Goal: Feedback & Contribution: Submit feedback/report problem

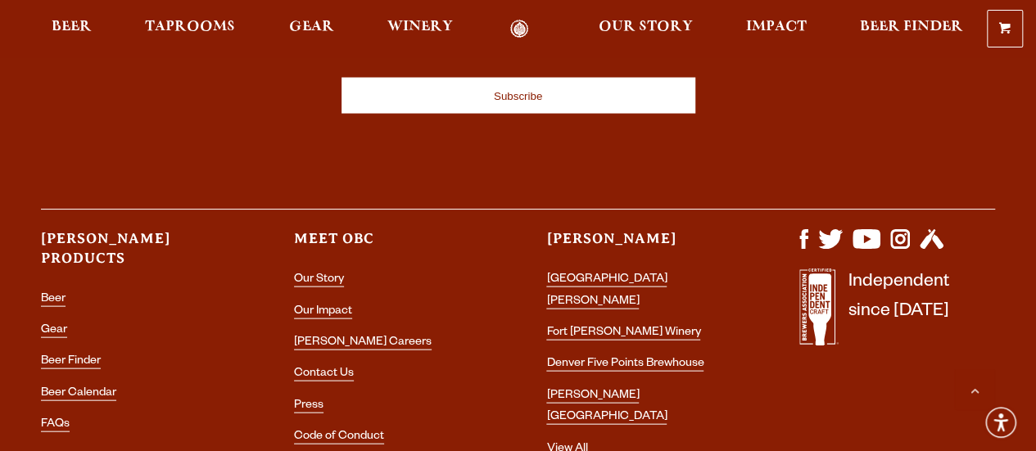
scroll to position [4750, 0]
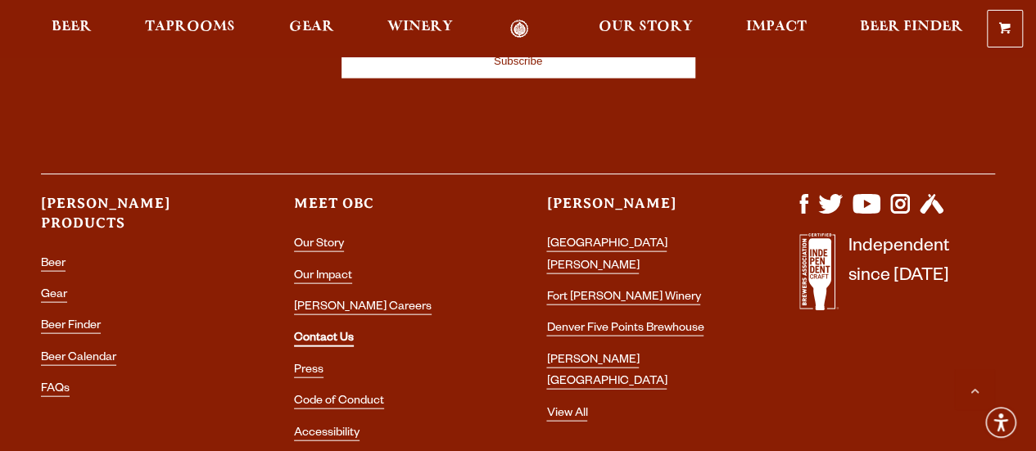
click at [324, 333] on link "Contact Us" at bounding box center [324, 340] width 60 height 15
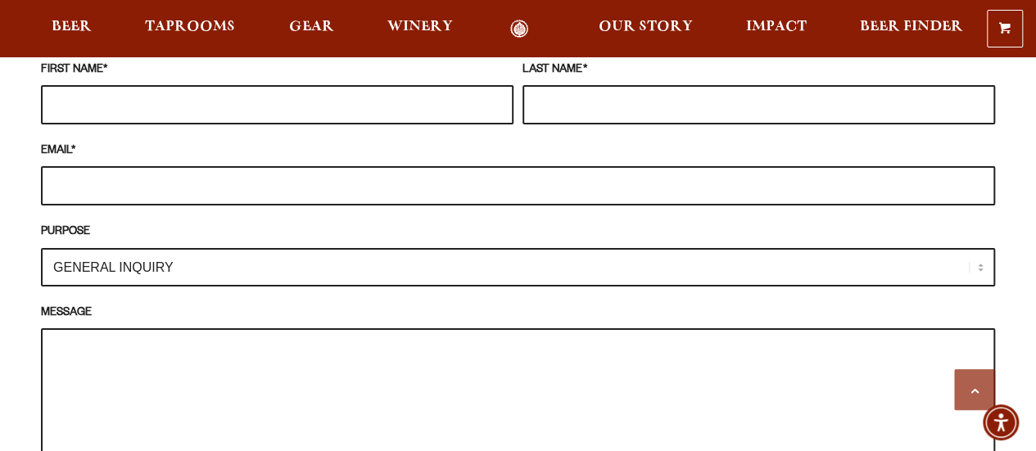
scroll to position [1474, 0]
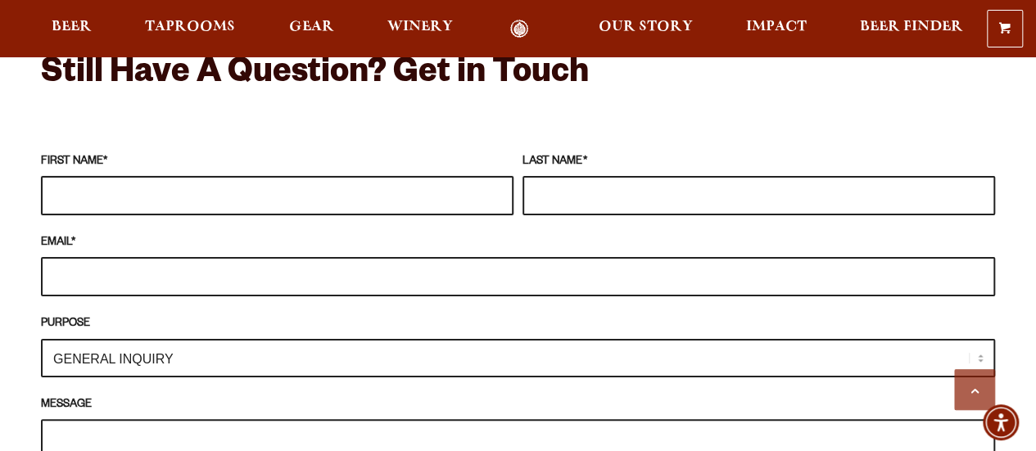
click at [208, 176] on input "FIRST NAME *" at bounding box center [277, 195] width 473 height 39
type input "Parker"
type input "Scherman"
click at [198, 257] on input "EMAIL *" at bounding box center [518, 276] width 954 height 39
type input "p"
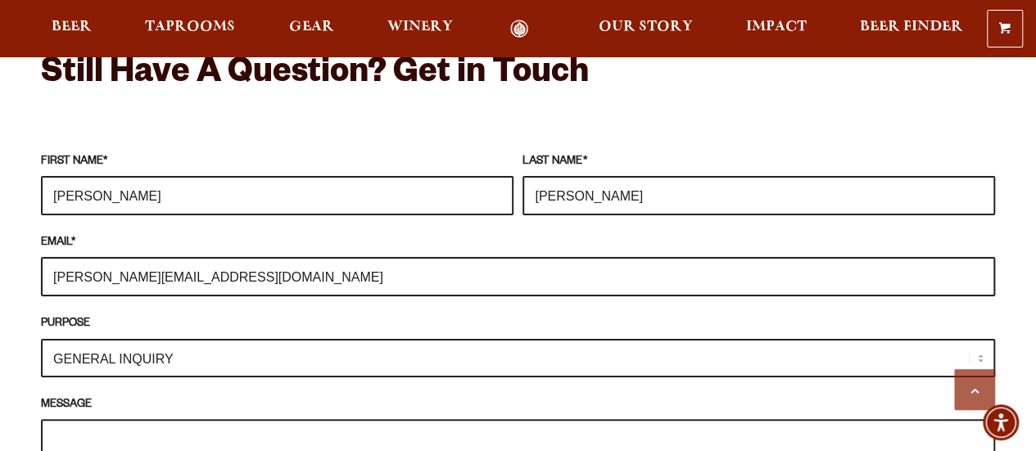
type input "parker@flywater.com"
click at [183, 339] on select "GENERAL INQUIRY TAPROOM / BREWERY WINERY BOOK A TOUR MEDIA INQUIRY GEAR SHOP OD…" at bounding box center [518, 358] width 954 height 38
click at [41, 339] on select "GENERAL INQUIRY TAPROOM / BREWERY WINERY BOOK A TOUR MEDIA INQUIRY GEAR SHOP OD…" at bounding box center [518, 358] width 954 height 38
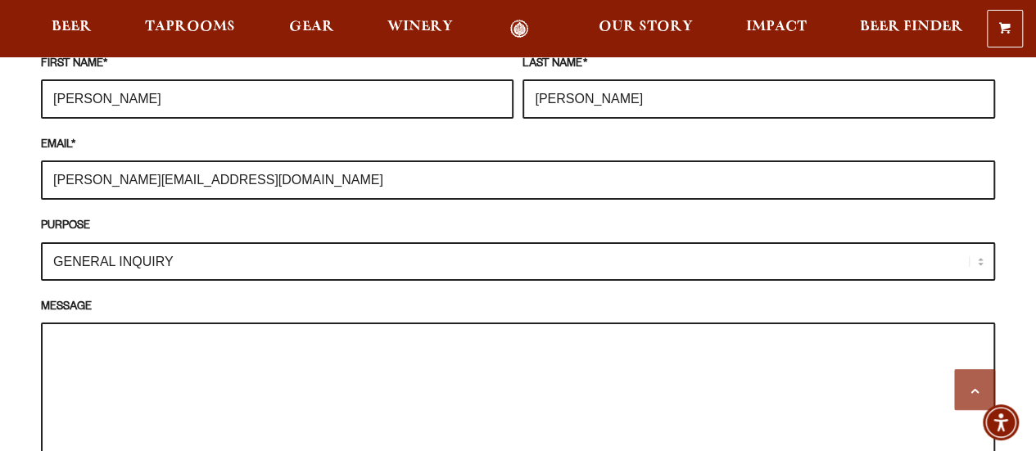
scroll to position [1720, 0]
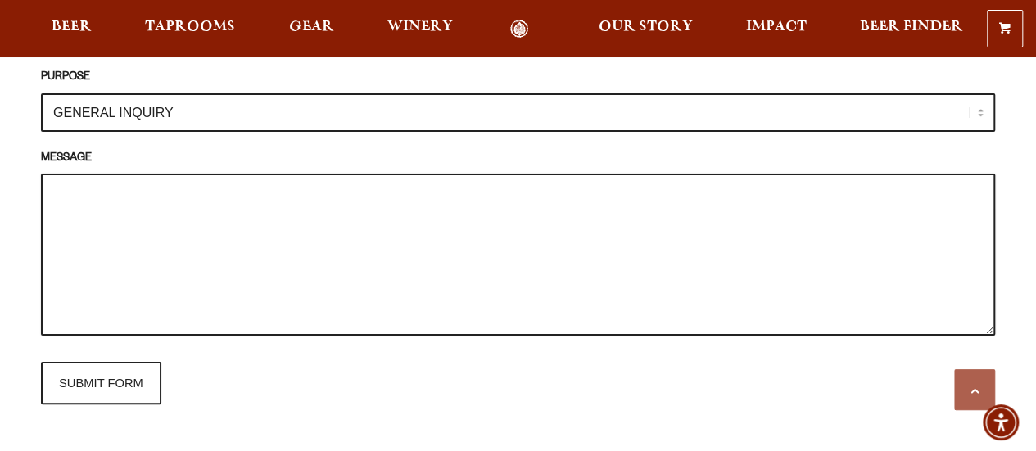
click at [213, 183] on textarea "MESSAGE" at bounding box center [518, 255] width 954 height 162
paste textarea "My name is Parker Scherman, and I’m reaching out as a member of the Sustaining …"
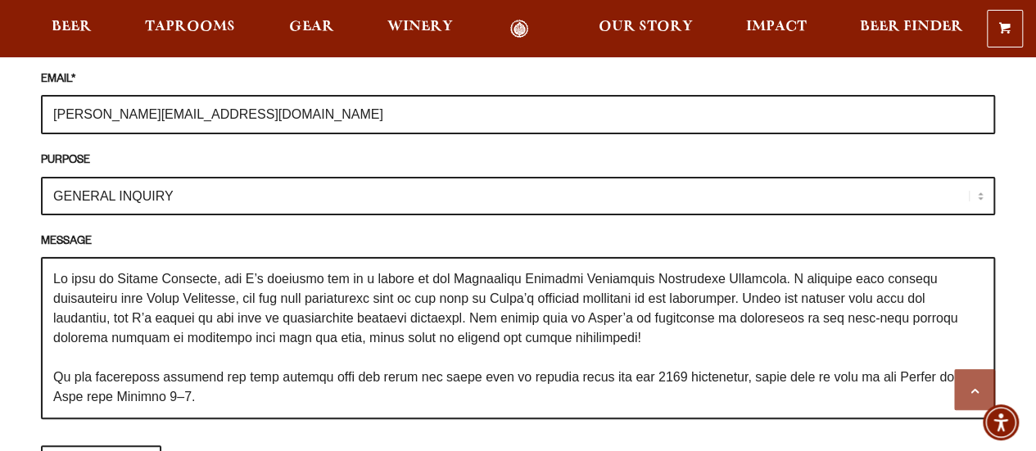
scroll to position [1638, 0]
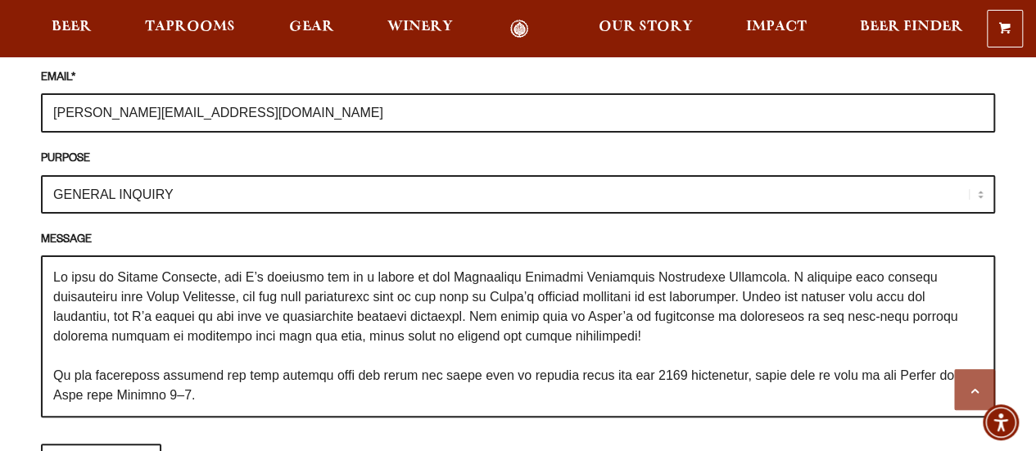
click at [808, 256] on textarea "MESSAGE" at bounding box center [518, 337] width 954 height 162
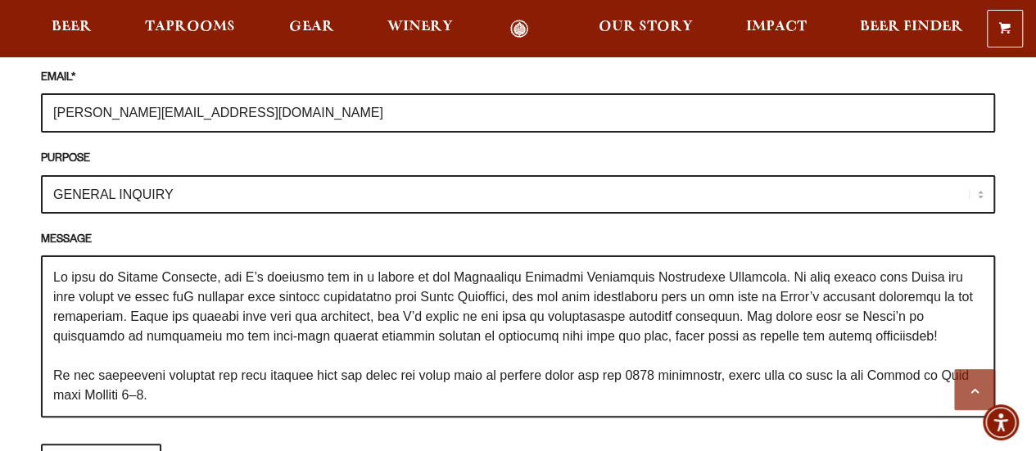
drag, startPoint x: 803, startPoint y: 274, endPoint x: 224, endPoint y: 263, distance: 578.3
click at [205, 271] on textarea "MESSAGE" at bounding box center [518, 337] width 954 height 162
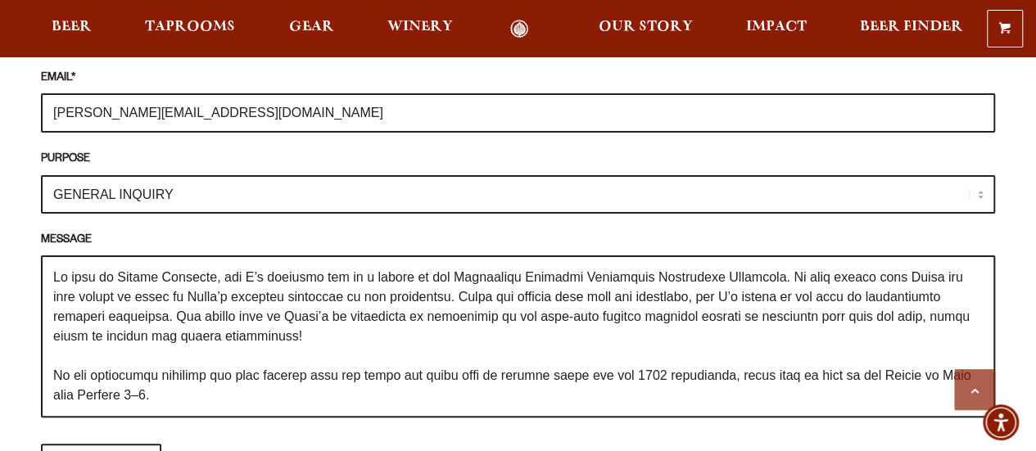
click at [482, 269] on textarea "MESSAGE" at bounding box center [518, 337] width 954 height 162
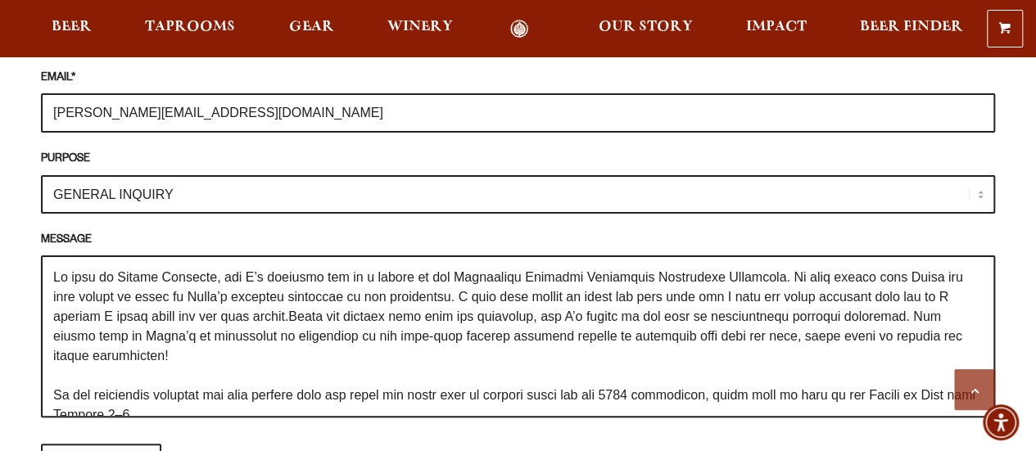
drag, startPoint x: 917, startPoint y: 287, endPoint x: 293, endPoint y: 298, distance: 624.2
click at [293, 298] on textarea "MESSAGE" at bounding box center [518, 337] width 954 height 162
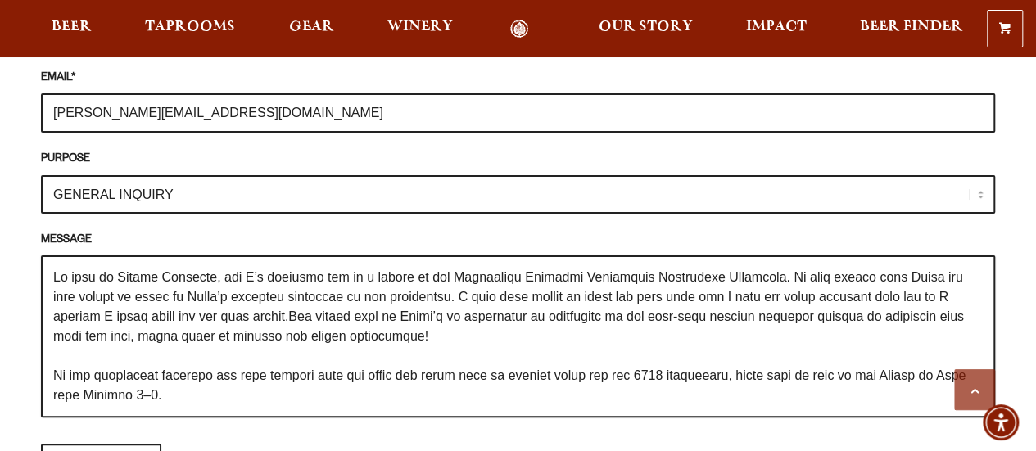
drag, startPoint x: 395, startPoint y: 292, endPoint x: 295, endPoint y: 297, distance: 100.0
click at [295, 297] on textarea "MESSAGE" at bounding box center [518, 337] width 954 height 162
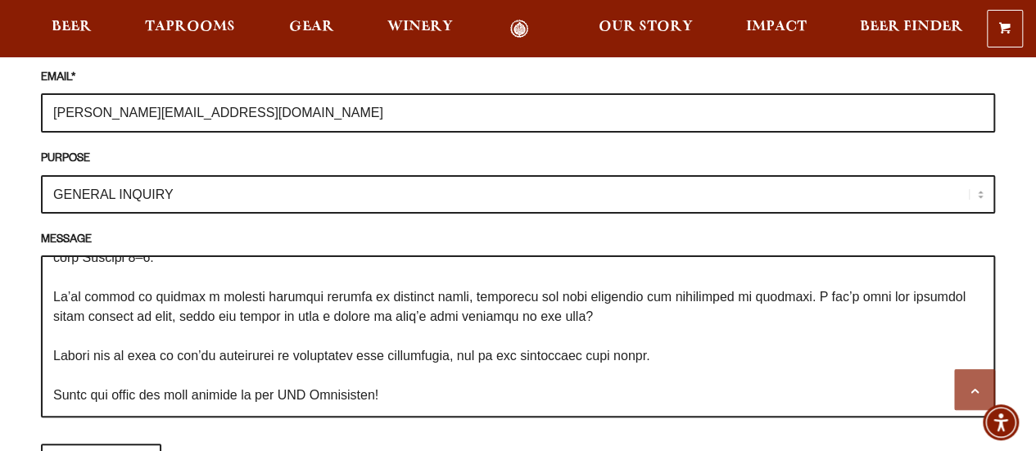
scroll to position [75, 0]
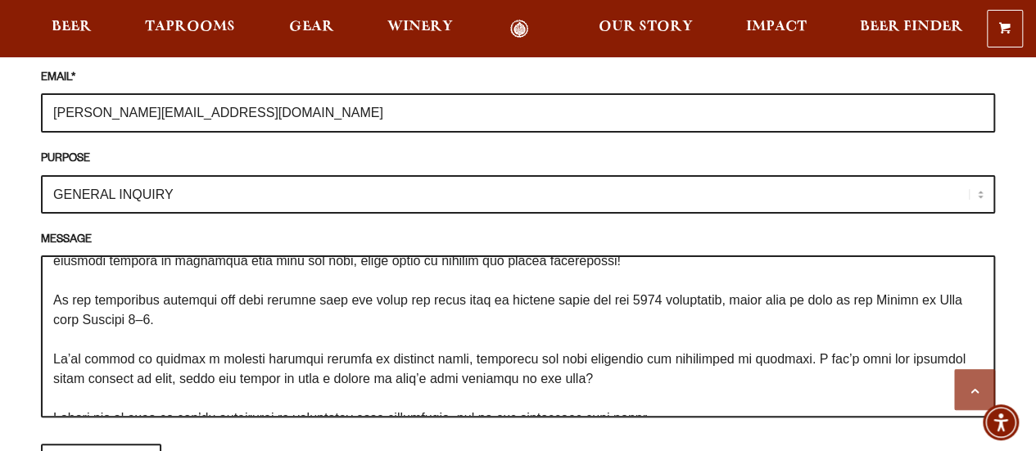
drag, startPoint x: 239, startPoint y: 292, endPoint x: 162, endPoint y: 295, distance: 77.0
click at [162, 295] on textarea "MESSAGE" at bounding box center [518, 337] width 954 height 162
click at [93, 269] on textarea "MESSAGE" at bounding box center [518, 337] width 954 height 162
click at [203, 271] on textarea "MESSAGE" at bounding box center [518, 337] width 954 height 162
click at [247, 274] on textarea "MESSAGE" at bounding box center [518, 337] width 954 height 162
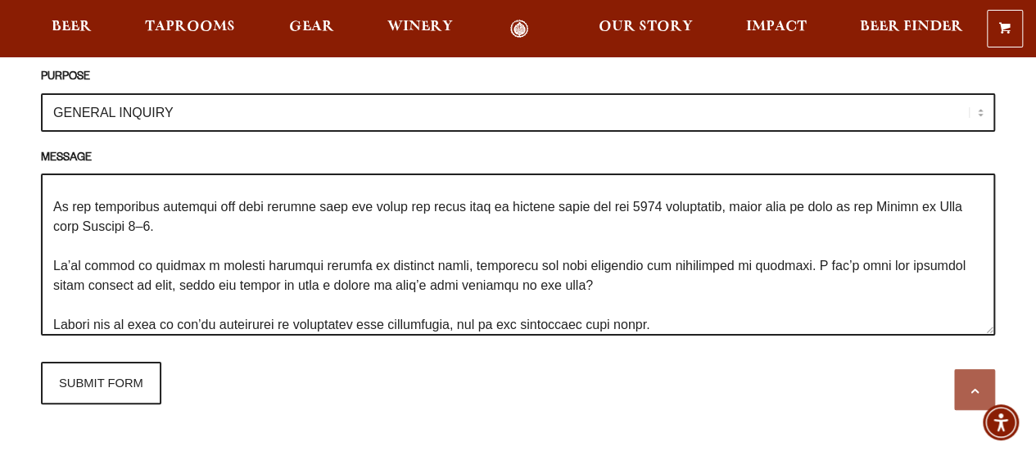
scroll to position [0, 0]
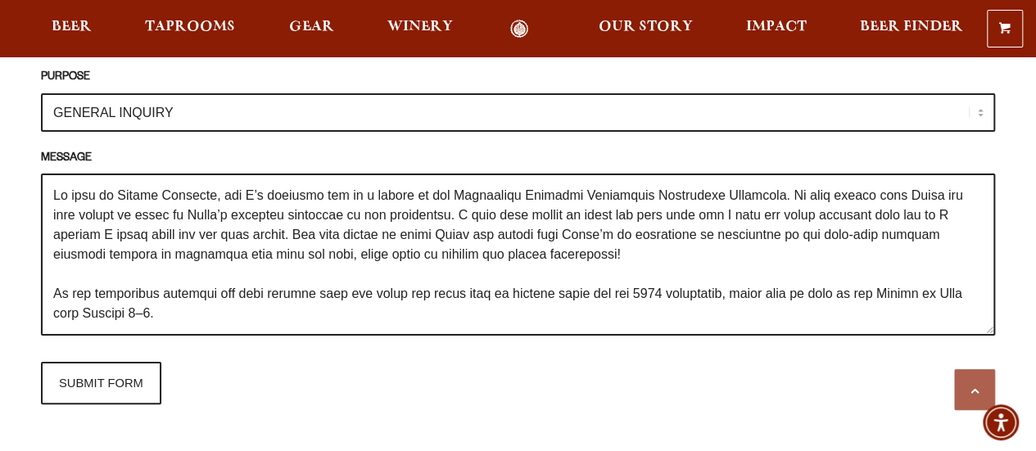
drag, startPoint x: 418, startPoint y: 261, endPoint x: 41, endPoint y: 155, distance: 391.5
click at [41, 174] on textarea "MESSAGE" at bounding box center [518, 255] width 954 height 162
click at [314, 238] on textarea "MESSAGE" at bounding box center [518, 255] width 954 height 162
click at [418, 209] on textarea "MESSAGE" at bounding box center [518, 255] width 954 height 162
click at [512, 206] on textarea "MESSAGE" at bounding box center [518, 255] width 954 height 162
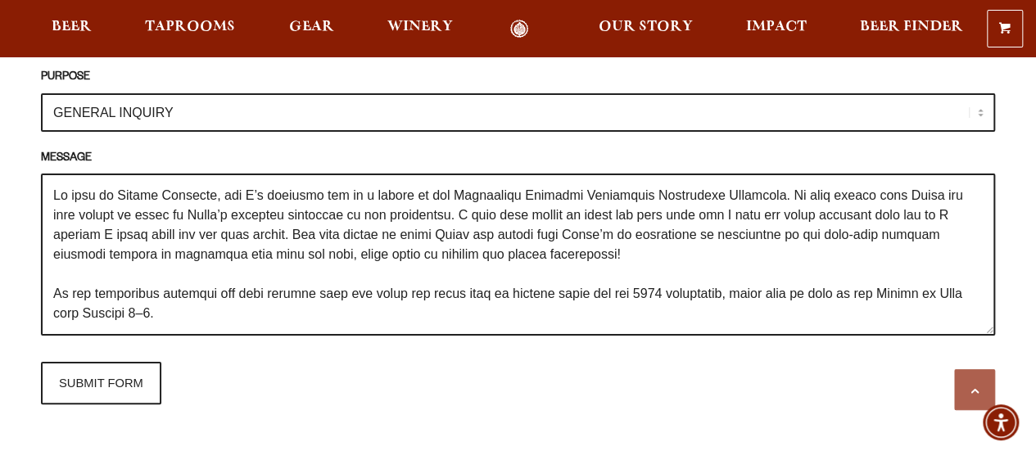
click at [569, 224] on textarea "MESSAGE" at bounding box center [518, 255] width 954 height 162
click at [610, 271] on textarea "MESSAGE" at bounding box center [518, 255] width 954 height 162
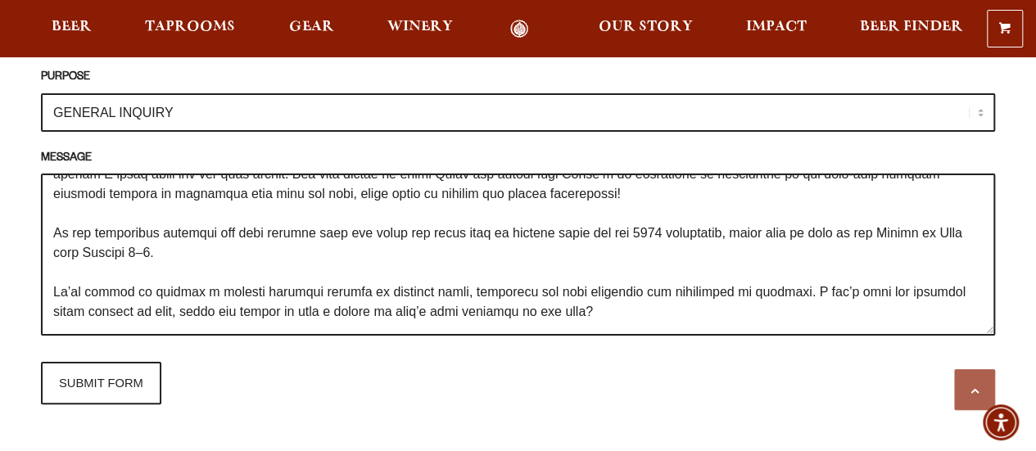
scroll to position [82, 0]
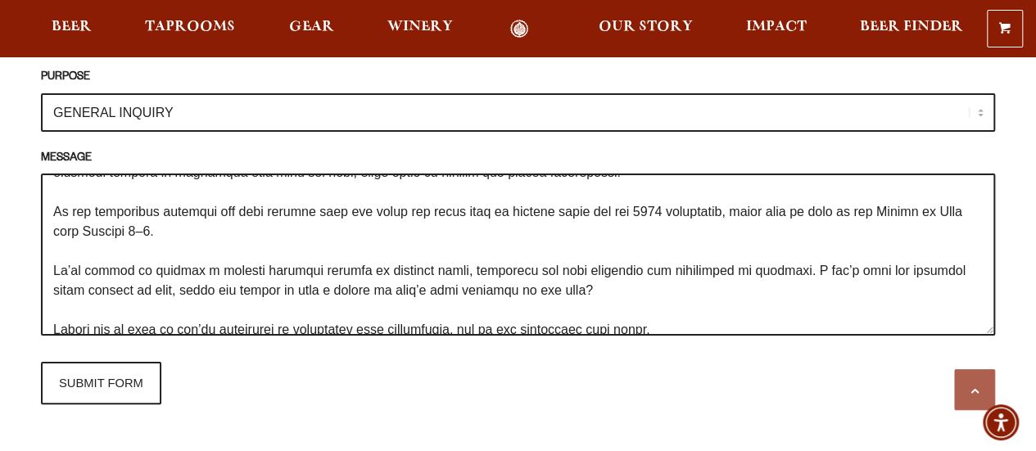
click at [219, 240] on textarea "MESSAGE" at bounding box center [518, 255] width 954 height 162
drag, startPoint x: 594, startPoint y: 264, endPoint x: 771, endPoint y: 250, distance: 177.4
click at [771, 250] on textarea "MESSAGE" at bounding box center [518, 255] width 954 height 162
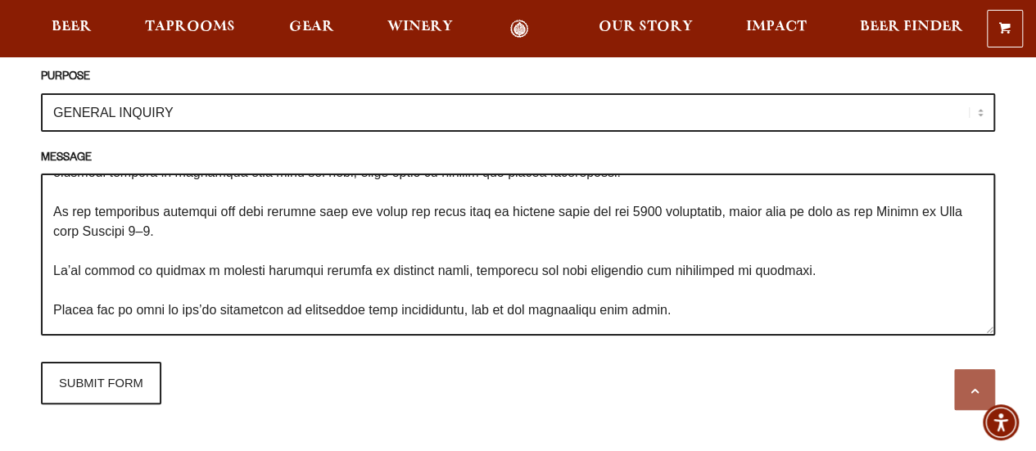
scroll to position [138, 0]
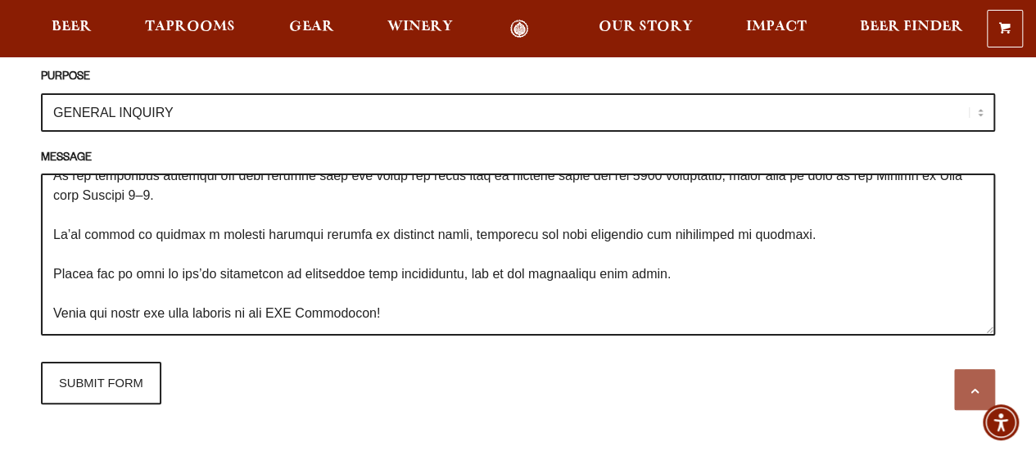
click at [493, 253] on textarea "MESSAGE" at bounding box center [518, 255] width 954 height 162
click at [423, 270] on textarea "MESSAGE" at bounding box center [518, 255] width 954 height 162
drag, startPoint x: 118, startPoint y: 266, endPoint x: 157, endPoint y: 267, distance: 39.3
click at [157, 267] on textarea "MESSAGE" at bounding box center [518, 255] width 954 height 162
click at [137, 266] on textarea "MESSAGE" at bounding box center [518, 255] width 954 height 162
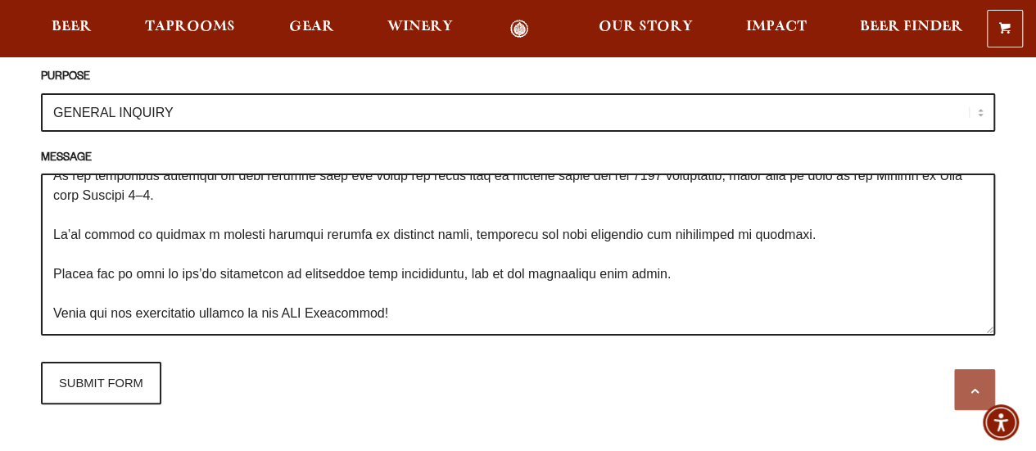
click at [254, 270] on textarea "MESSAGE" at bounding box center [518, 255] width 954 height 162
click at [493, 262] on textarea "MESSAGE" at bounding box center [518, 255] width 954 height 162
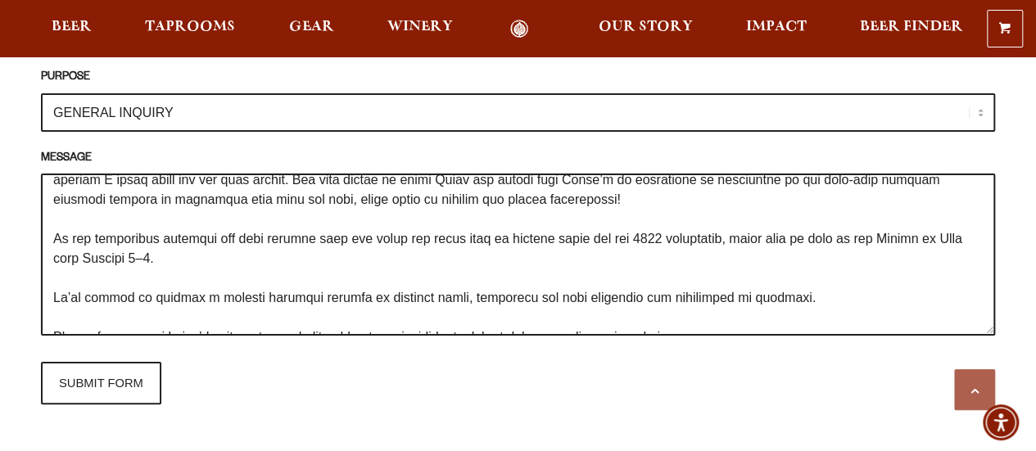
scroll to position [0, 0]
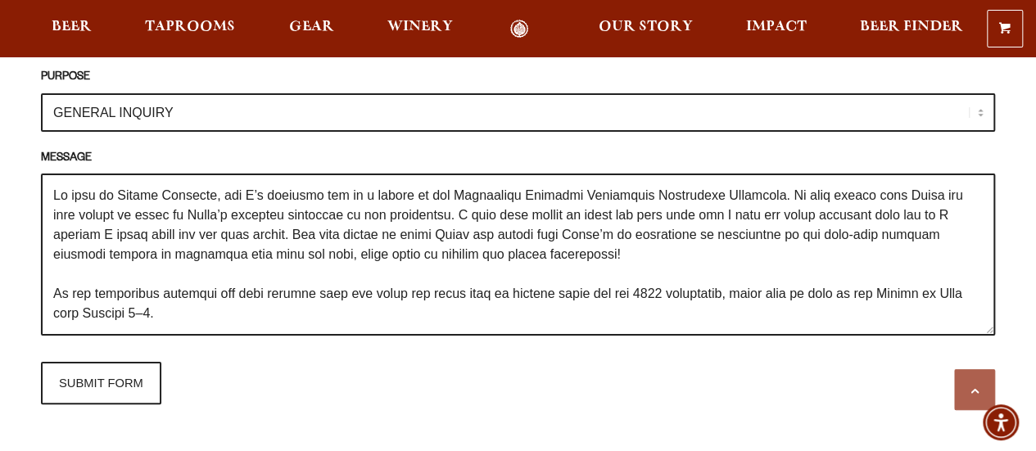
drag, startPoint x: 288, startPoint y: 208, endPoint x: 479, endPoint y: 188, distance: 191.9
click at [479, 188] on textarea "MESSAGE" at bounding box center [518, 255] width 954 height 162
paste textarea "’ve been trying to reach her this year but haven’t heard back, so I thought I’d…"
drag, startPoint x: 115, startPoint y: 209, endPoint x: 208, endPoint y: 209, distance: 93.4
click at [208, 209] on textarea "MESSAGE" at bounding box center [518, 255] width 954 height 162
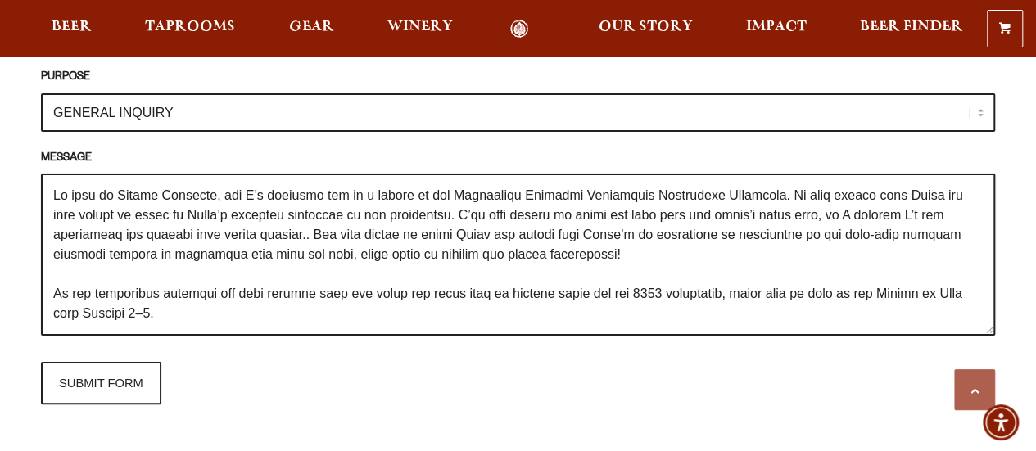
click at [138, 204] on textarea "MESSAGE" at bounding box center [518, 255] width 954 height 162
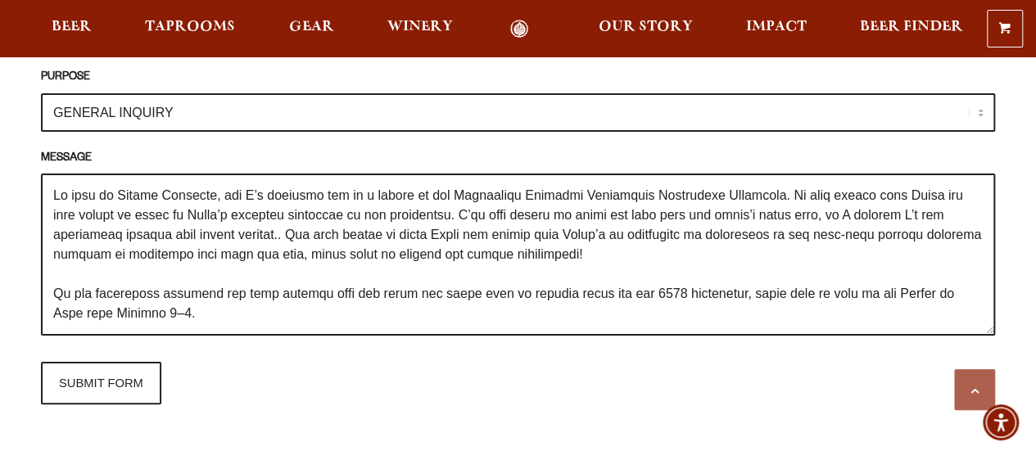
click at [282, 218] on textarea "MESSAGE" at bounding box center [518, 255] width 954 height 162
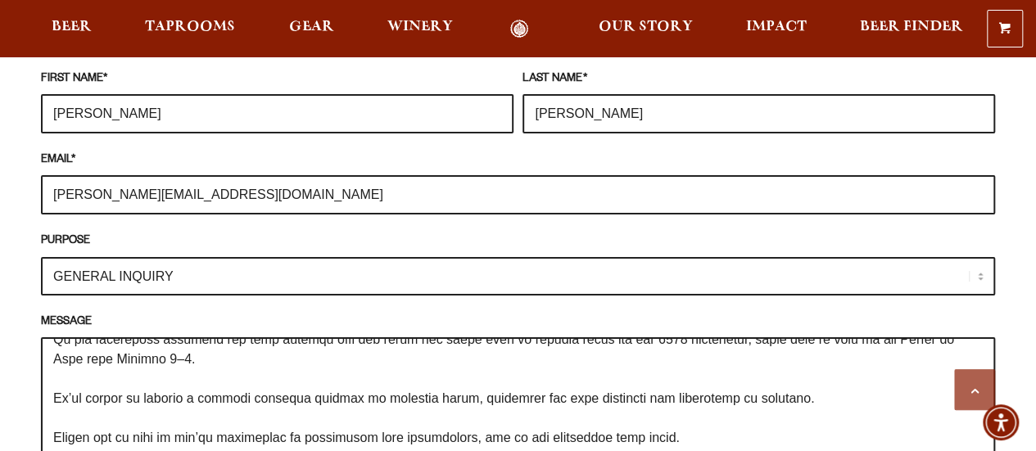
scroll to position [1802, 0]
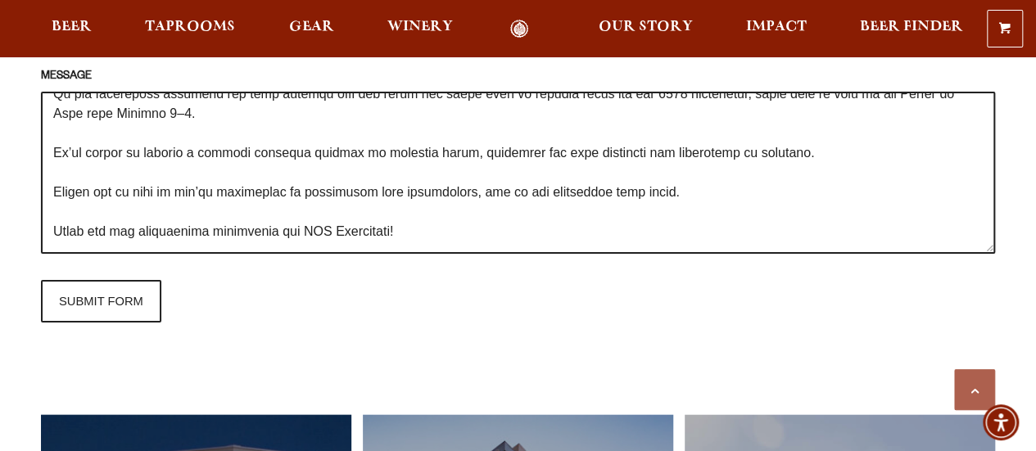
type textarea "My name is Parker Scherman, and I’m reaching out as a member of the Sustaining …"
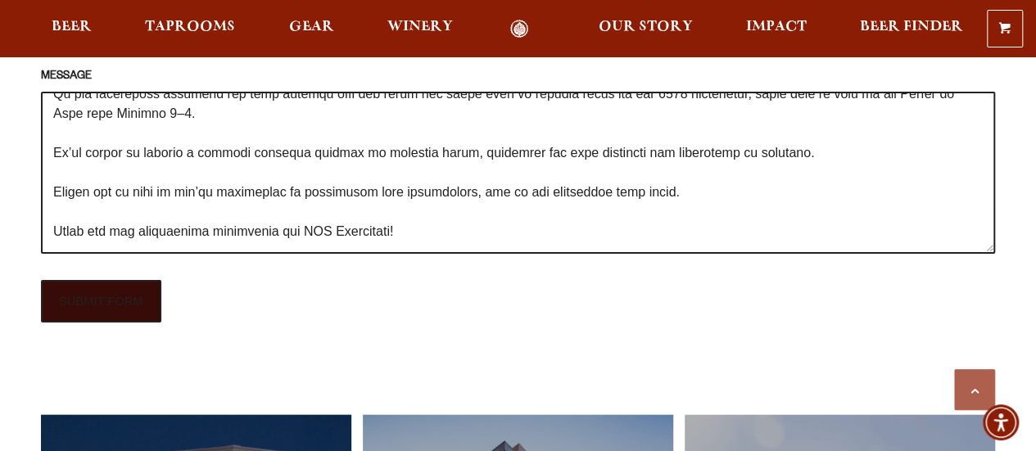
click at [106, 283] on input "SUBMIT FORM" at bounding box center [101, 301] width 120 height 43
type input "Sending"
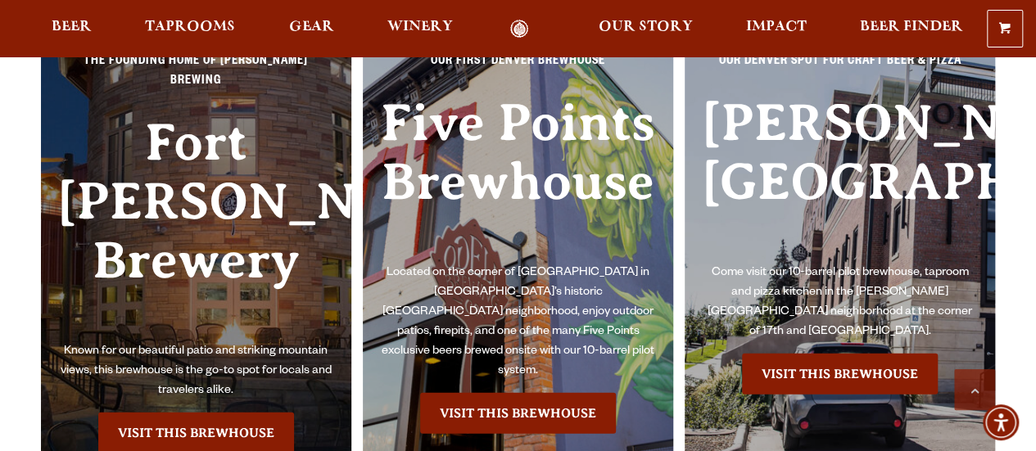
scroll to position [1801, 0]
